Goal: Check status

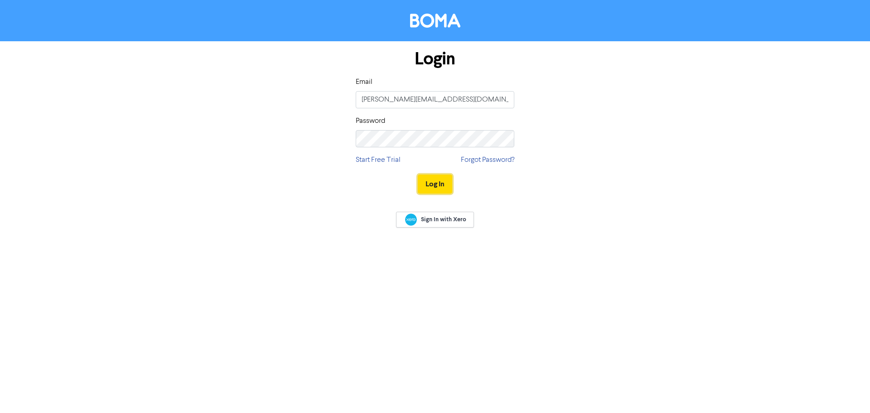
click at [447, 186] on button "Log In" at bounding box center [435, 184] width 34 height 19
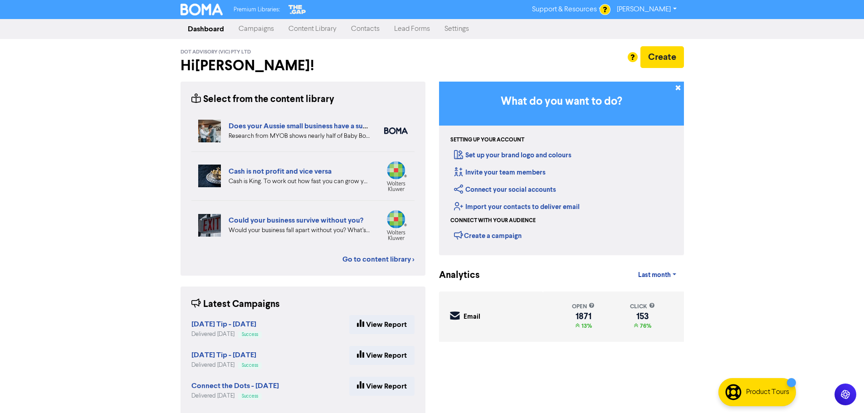
click at [262, 29] on link "Campaigns" at bounding box center [256, 29] width 50 height 18
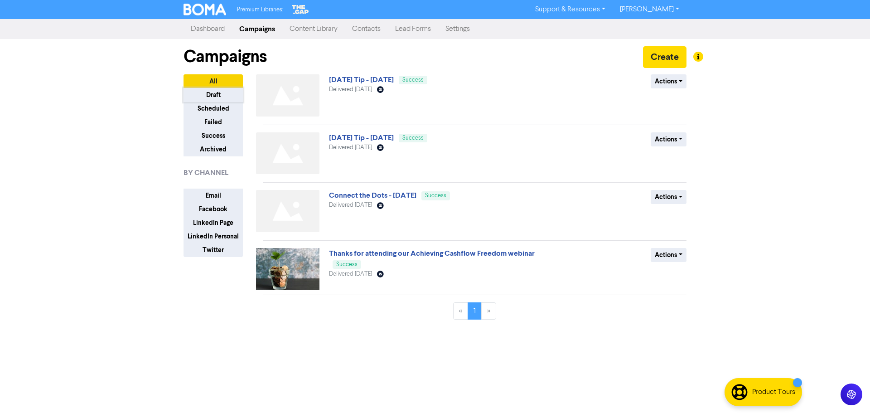
click at [224, 96] on button "Draft" at bounding box center [213, 95] width 59 height 14
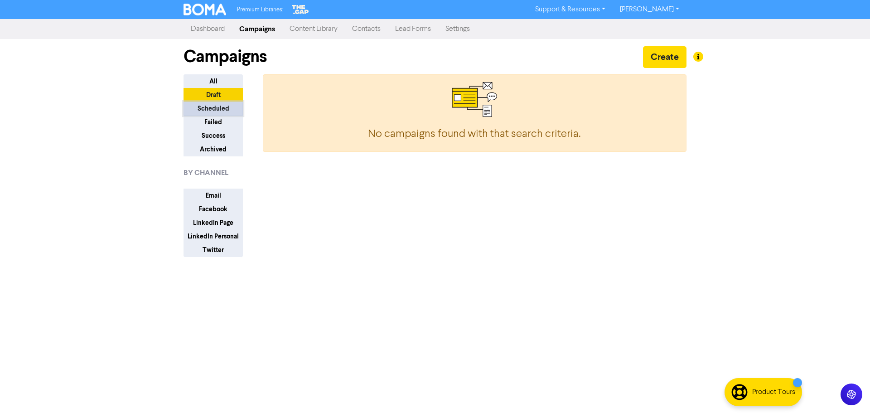
click at [223, 110] on button "Scheduled" at bounding box center [213, 109] width 59 height 14
click at [222, 118] on button "Failed" at bounding box center [213, 122] width 59 height 14
click at [222, 131] on button "Success" at bounding box center [213, 136] width 59 height 14
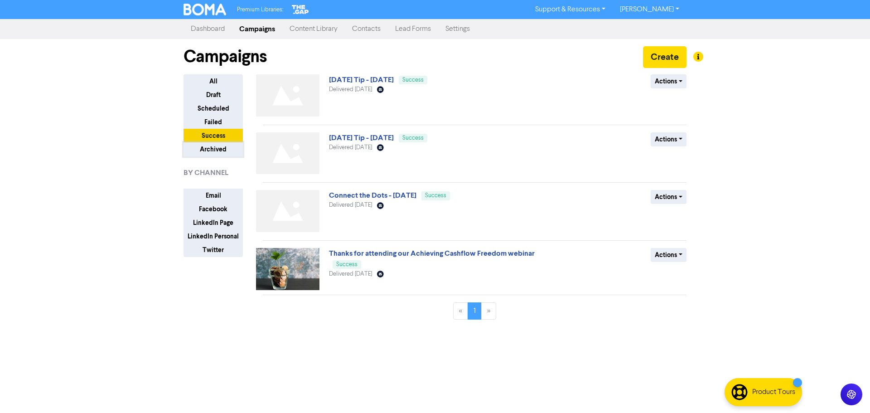
click at [222, 147] on button "Archived" at bounding box center [213, 149] width 59 height 14
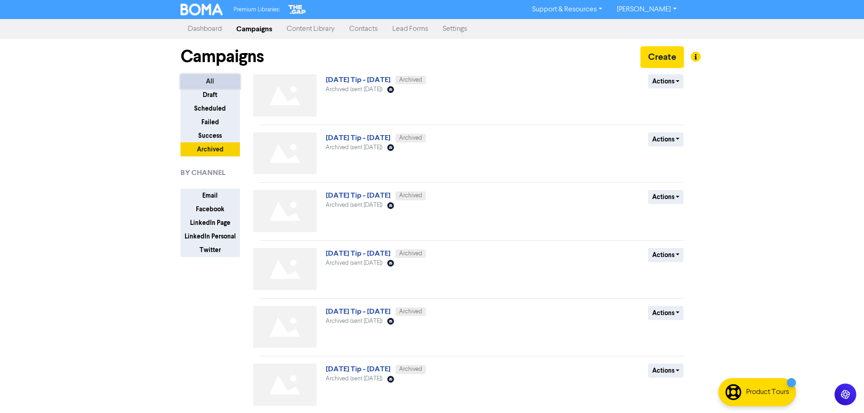
click at [214, 79] on button "All" at bounding box center [209, 81] width 59 height 14
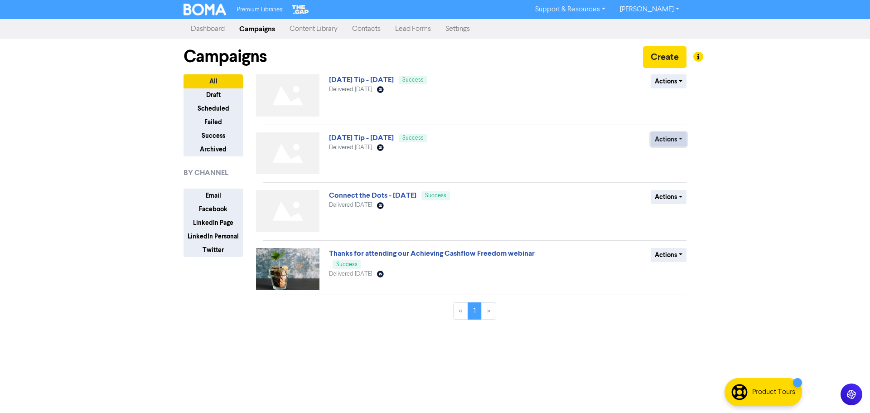
click at [678, 142] on button "Actions" at bounding box center [669, 139] width 36 height 14
click at [674, 176] on button "Archive" at bounding box center [687, 173] width 72 height 15
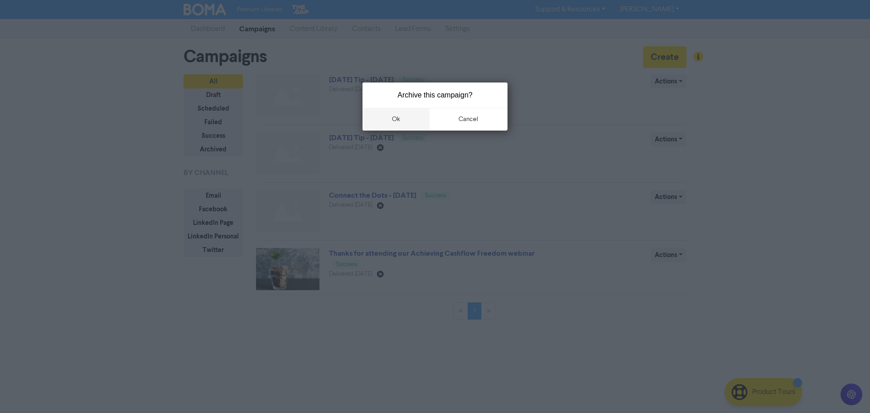
click at [410, 121] on button "ok" at bounding box center [396, 119] width 67 height 23
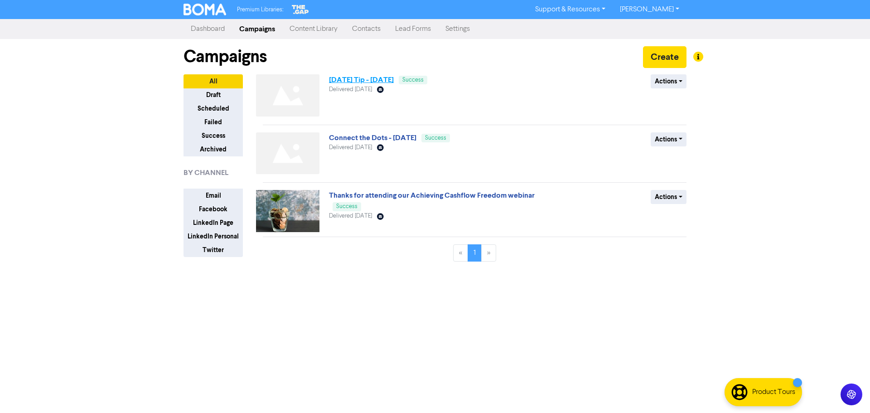
click at [379, 80] on link "[DATE] Tip - [DATE]" at bounding box center [361, 79] width 65 height 9
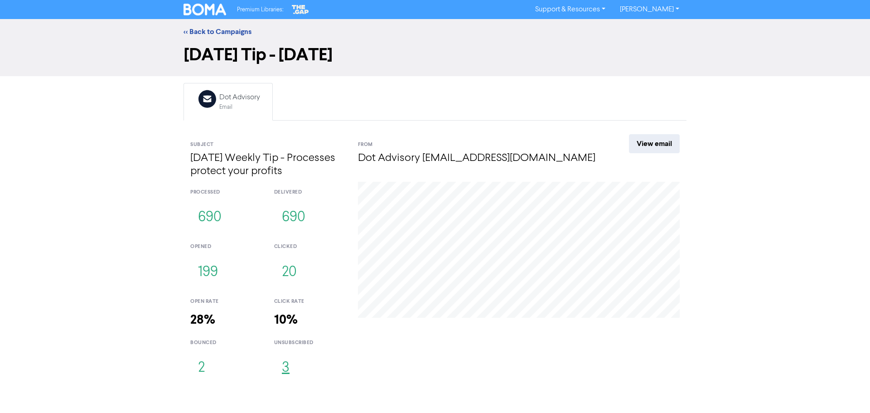
click at [284, 361] on button "3" at bounding box center [285, 368] width 23 height 30
click at [219, 221] on button "690" at bounding box center [209, 218] width 39 height 30
click at [202, 369] on button "2" at bounding box center [201, 368] width 22 height 30
click at [151, 311] on div "<< Back to Campaigns [DATE] Tip - [DATE] Email Created with Sketch. Dot Advisor…" at bounding box center [435, 203] width 870 height 368
